Goal: Find specific page/section: Find specific page/section

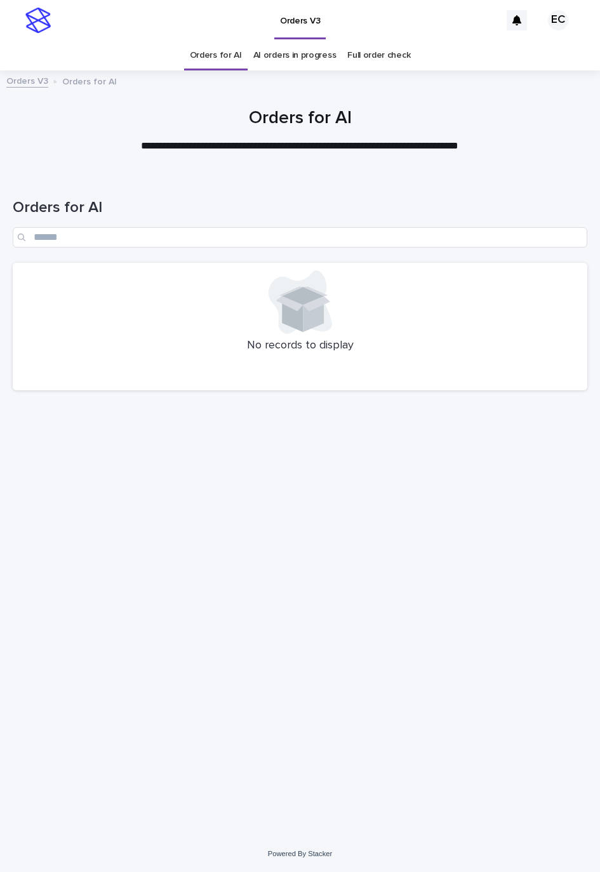
click at [91, 157] on div at bounding box center [300, 124] width 600 height 95
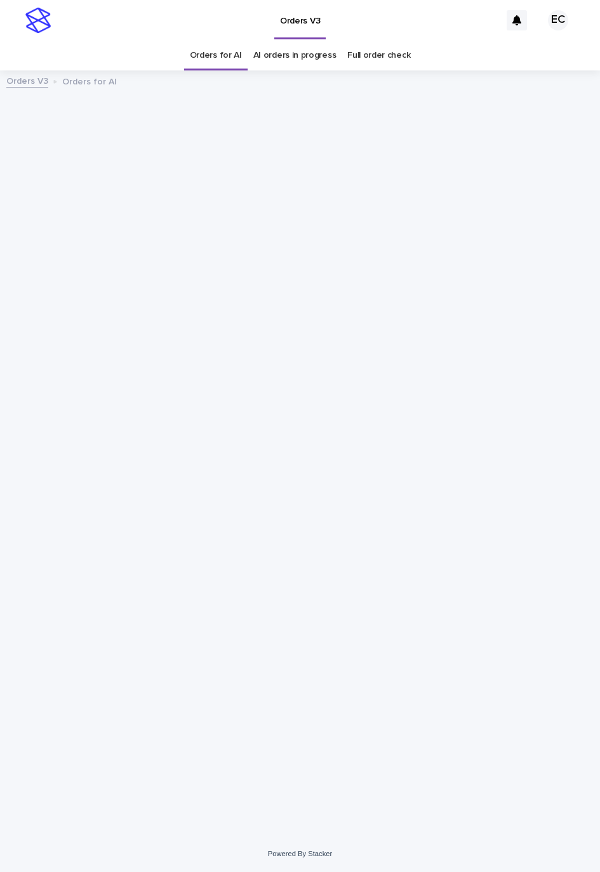
click at [484, 92] on div "Orders V3 EC Orders for AI AI orders in progress Full order check Orders V3 Ord…" at bounding box center [300, 436] width 600 height 872
